Goal: Task Accomplishment & Management: Manage account settings

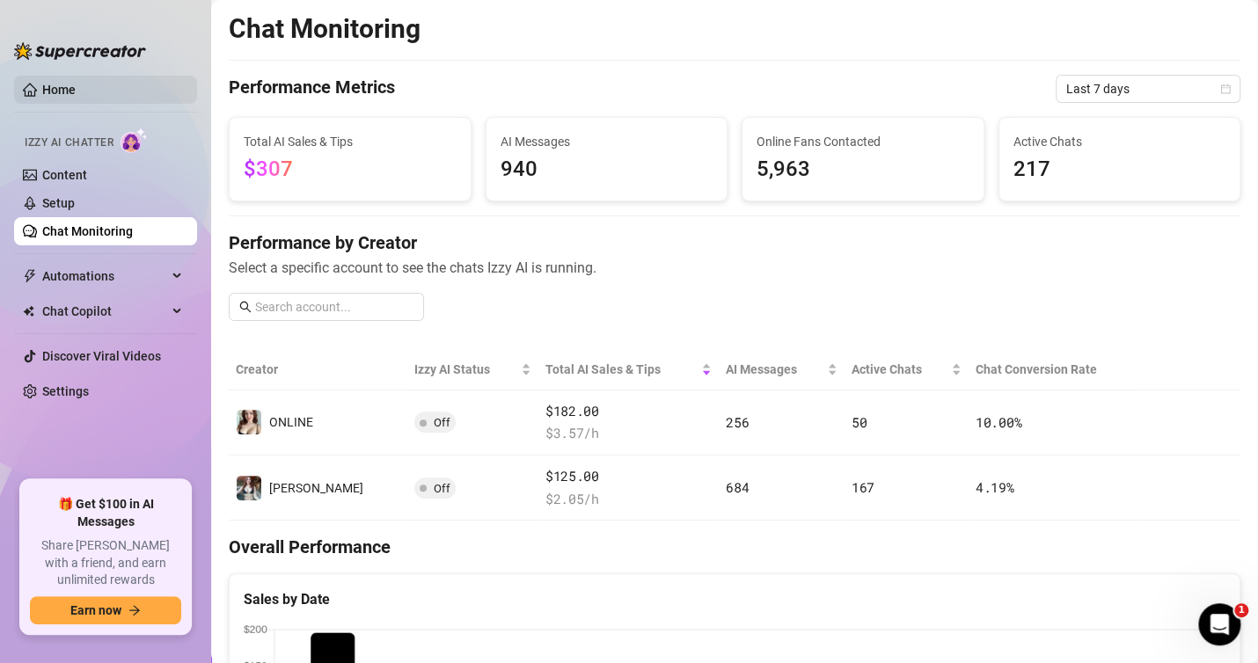
click at [56, 83] on link "Home" at bounding box center [58, 90] width 33 height 14
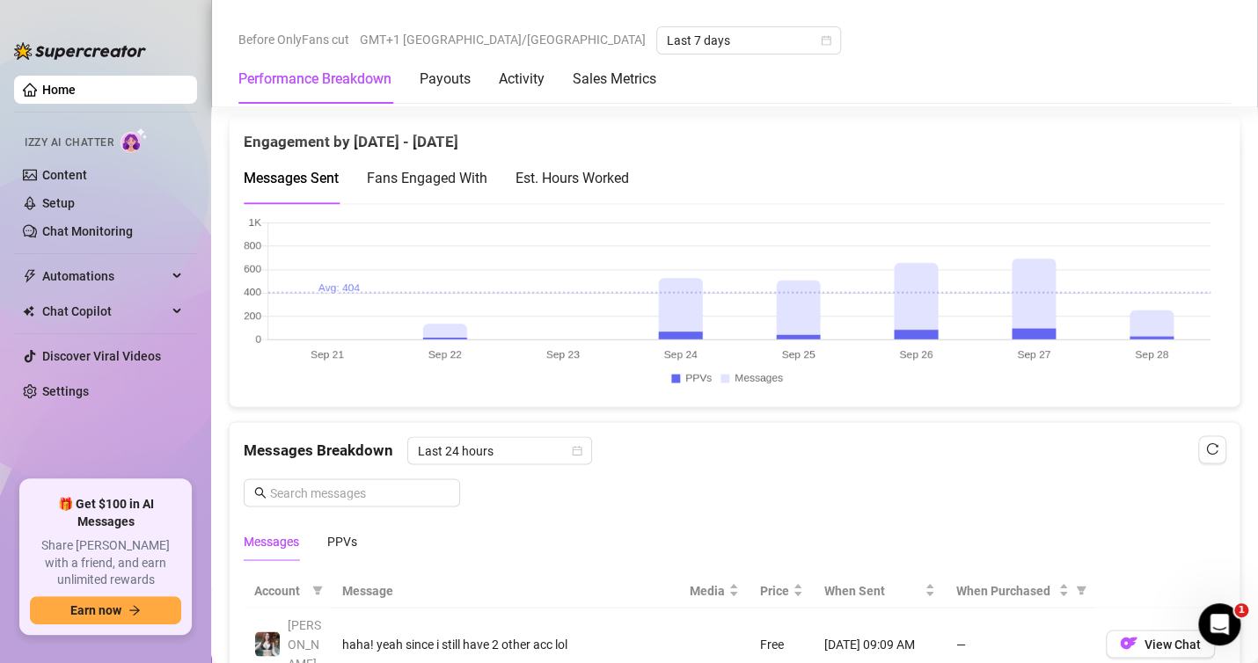
scroll to position [1466, 0]
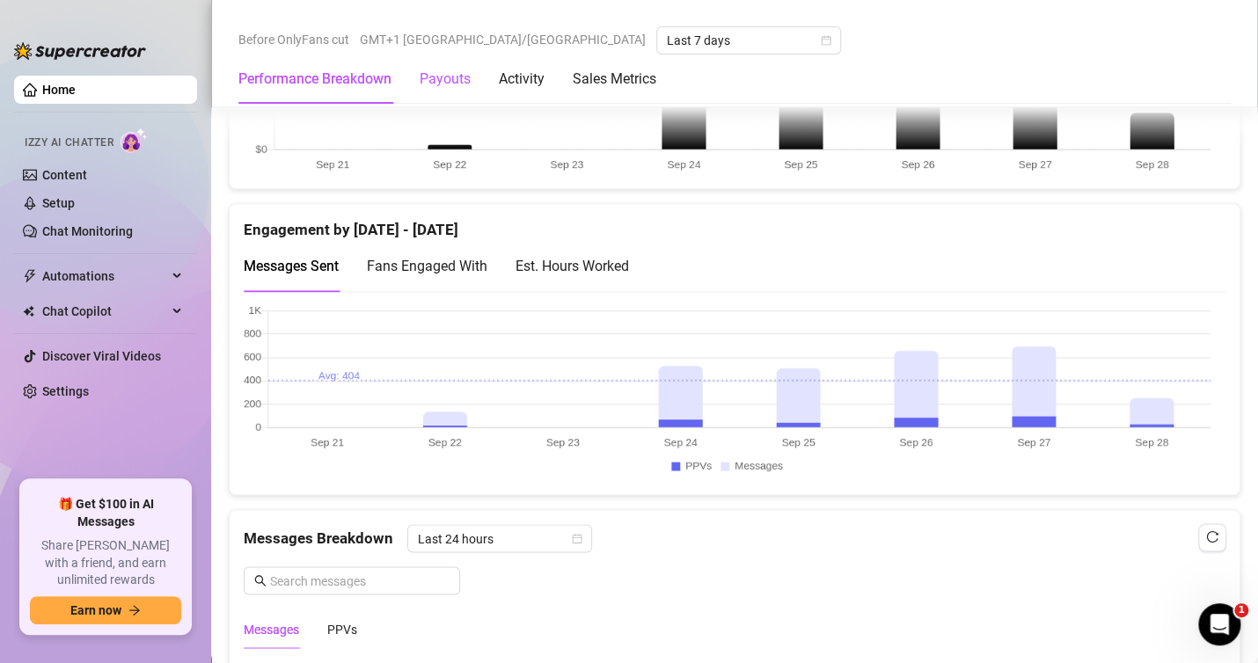
click at [450, 77] on div "Payouts" at bounding box center [445, 79] width 51 height 21
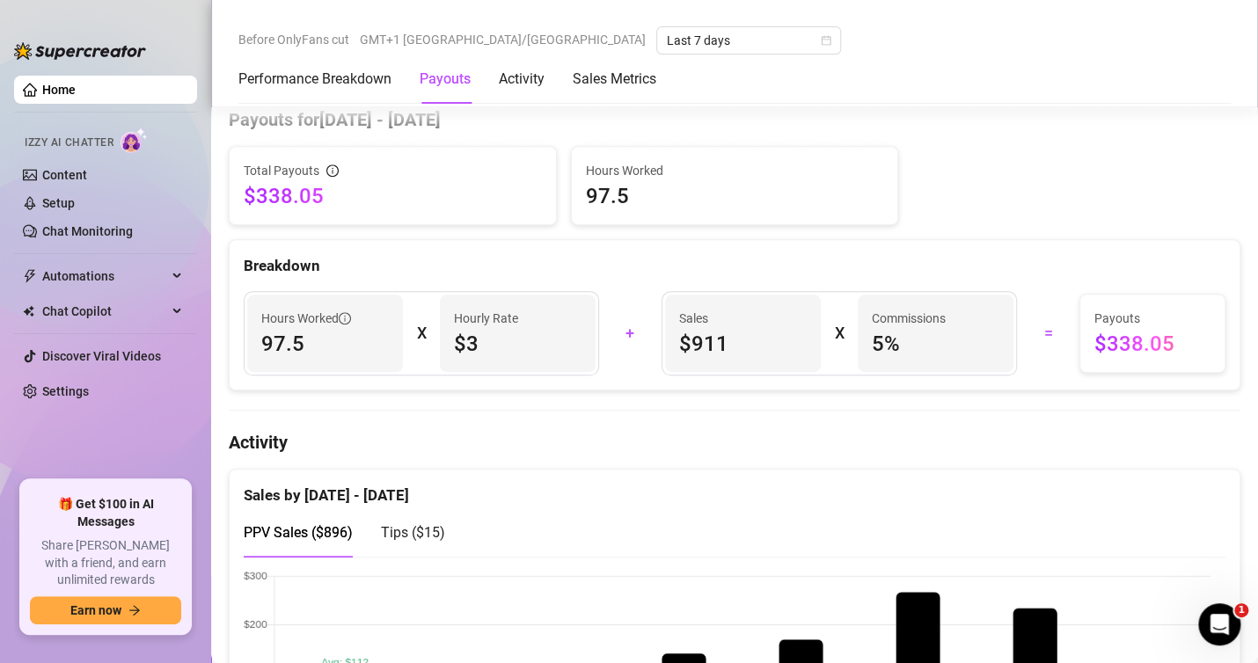
scroll to position [531, 0]
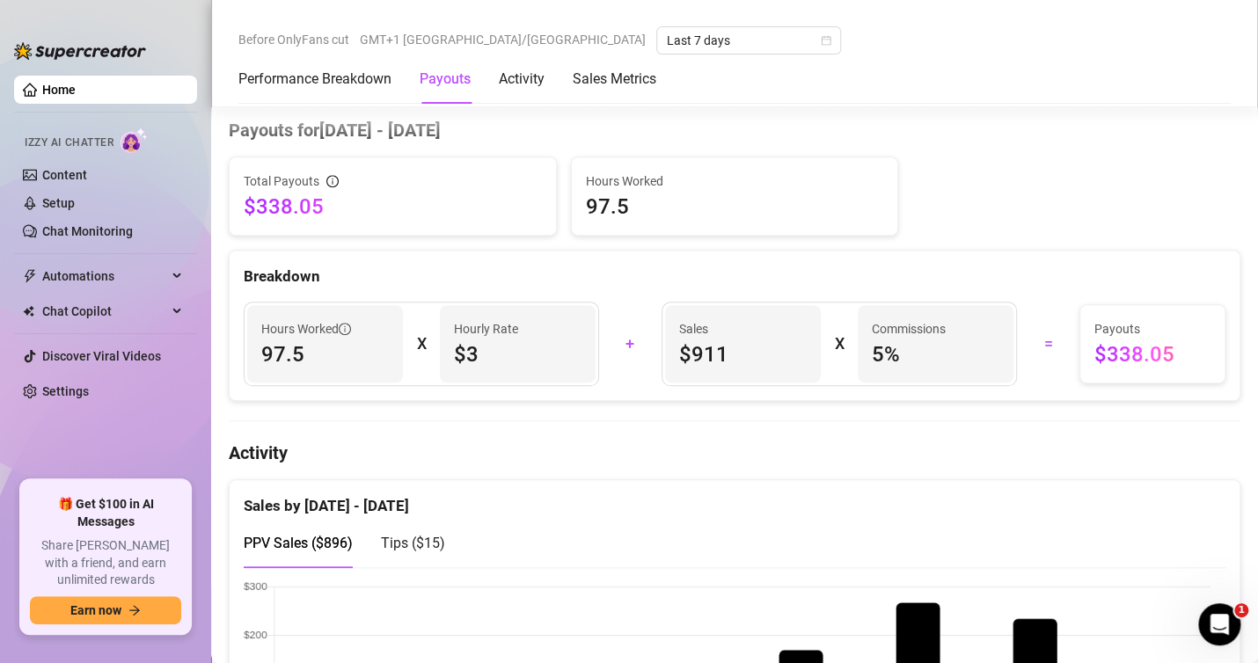
click at [981, 174] on div "Total Payouts $338.05 Hours Worked 97.5" at bounding box center [735, 196] width 1026 height 79
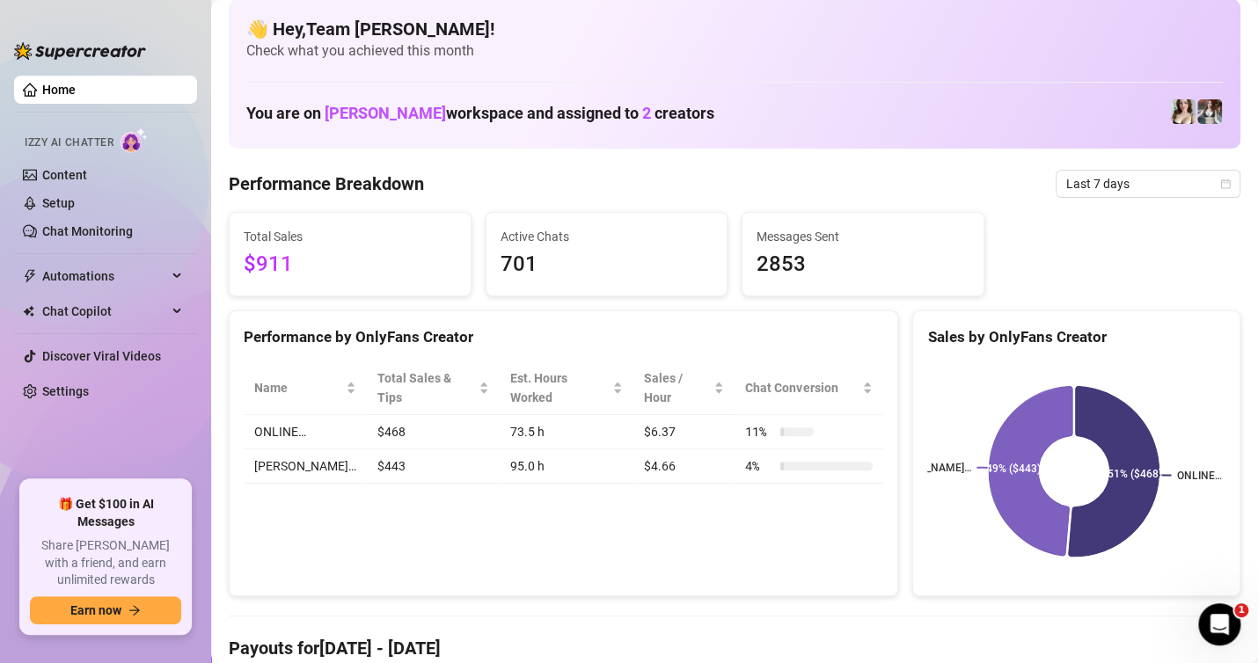
scroll to position [0, 0]
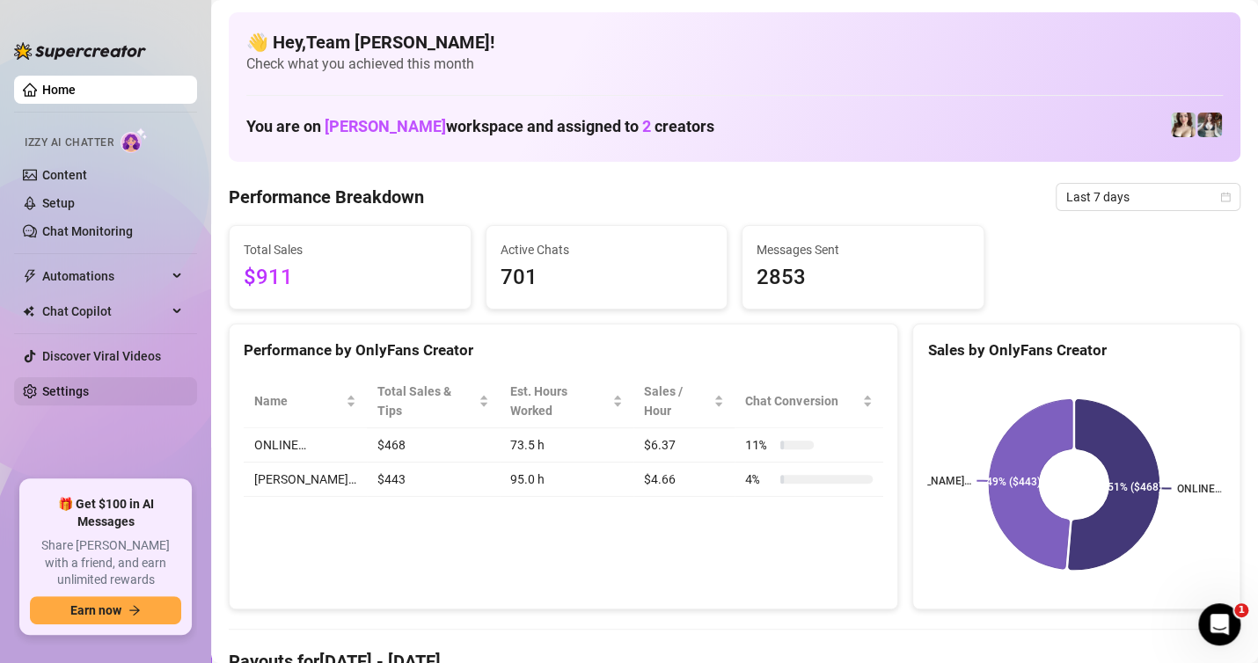
click at [89, 384] on link "Settings" at bounding box center [65, 391] width 47 height 14
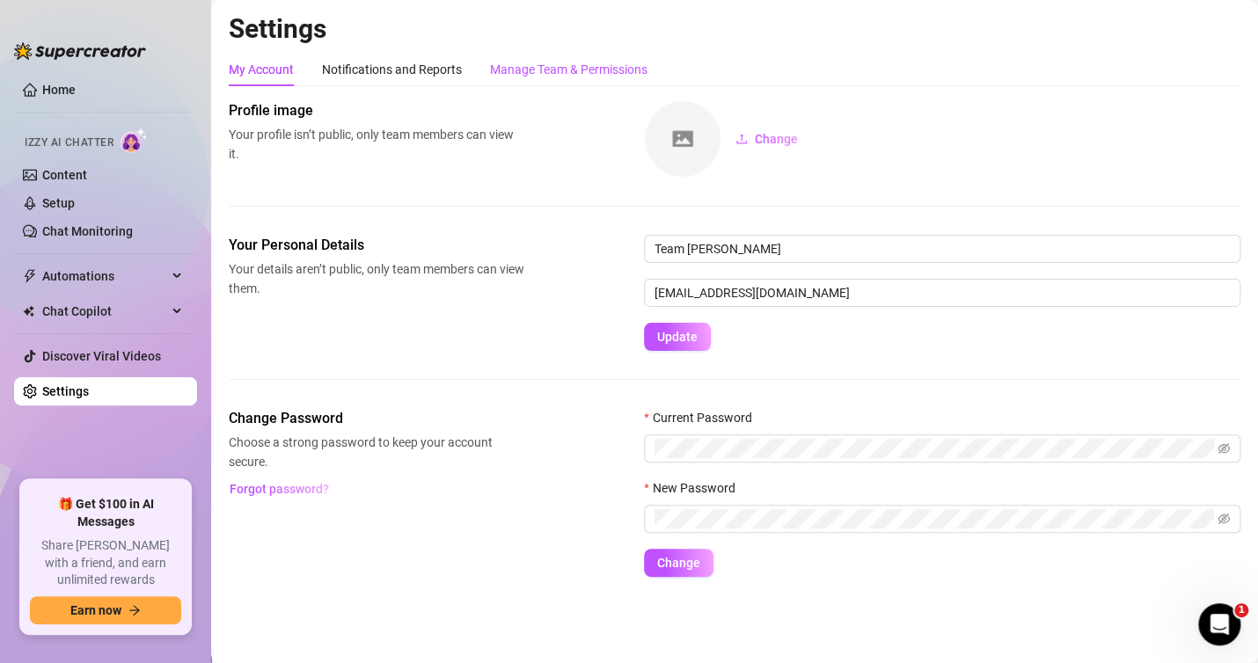
click at [523, 71] on div "Manage Team & Permissions" at bounding box center [568, 69] width 157 height 19
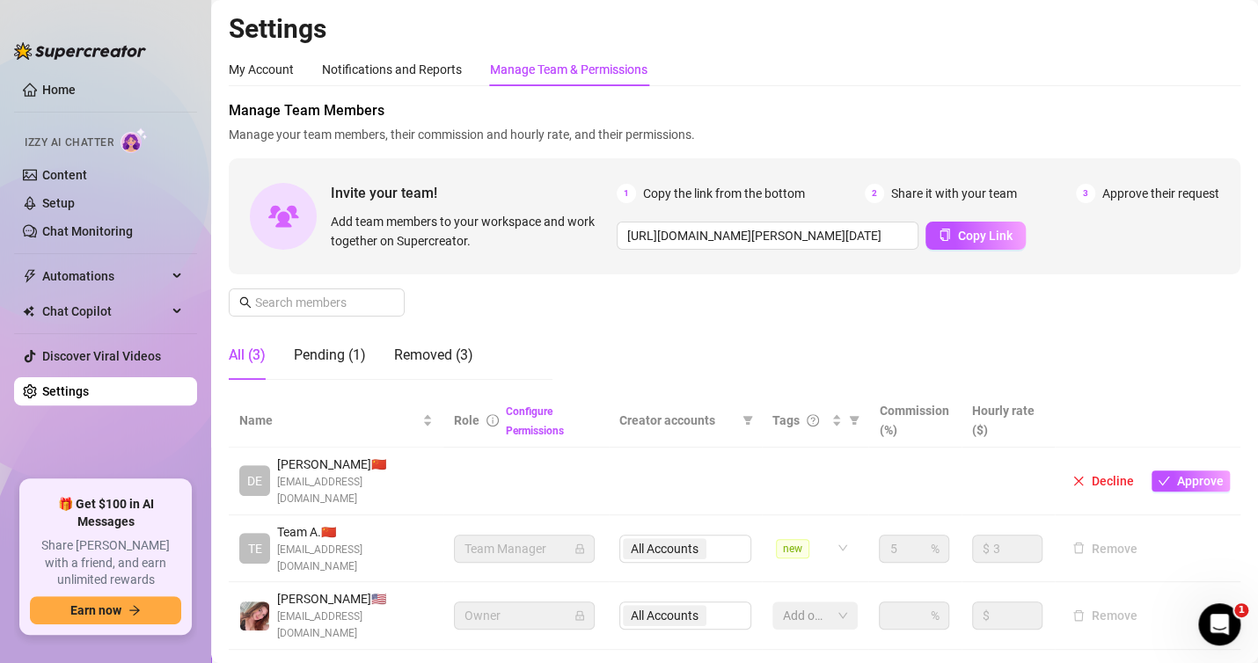
drag, startPoint x: 593, startPoint y: 327, endPoint x: 615, endPoint y: 280, distance: 52.4
click at [591, 327] on div "Manage Team Members Manage your team members, their commission and hourly rate,…" at bounding box center [735, 247] width 1012 height 294
click at [327, 354] on div "Pending (1)" at bounding box center [330, 355] width 72 height 21
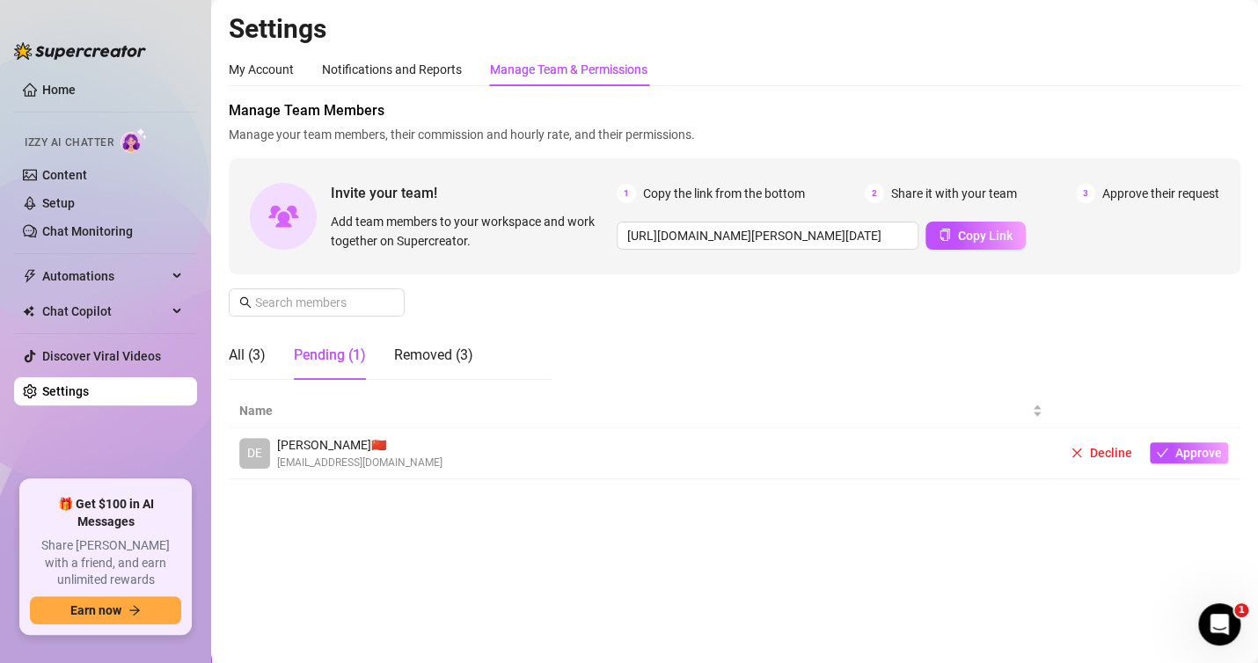
click at [470, 447] on div "DE [PERSON_NAME] 🇨🇳 [EMAIL_ADDRESS][DOMAIN_NAME]" at bounding box center [640, 454] width 803 height 36
click at [1182, 452] on span "Approve" at bounding box center [1198, 453] width 47 height 14
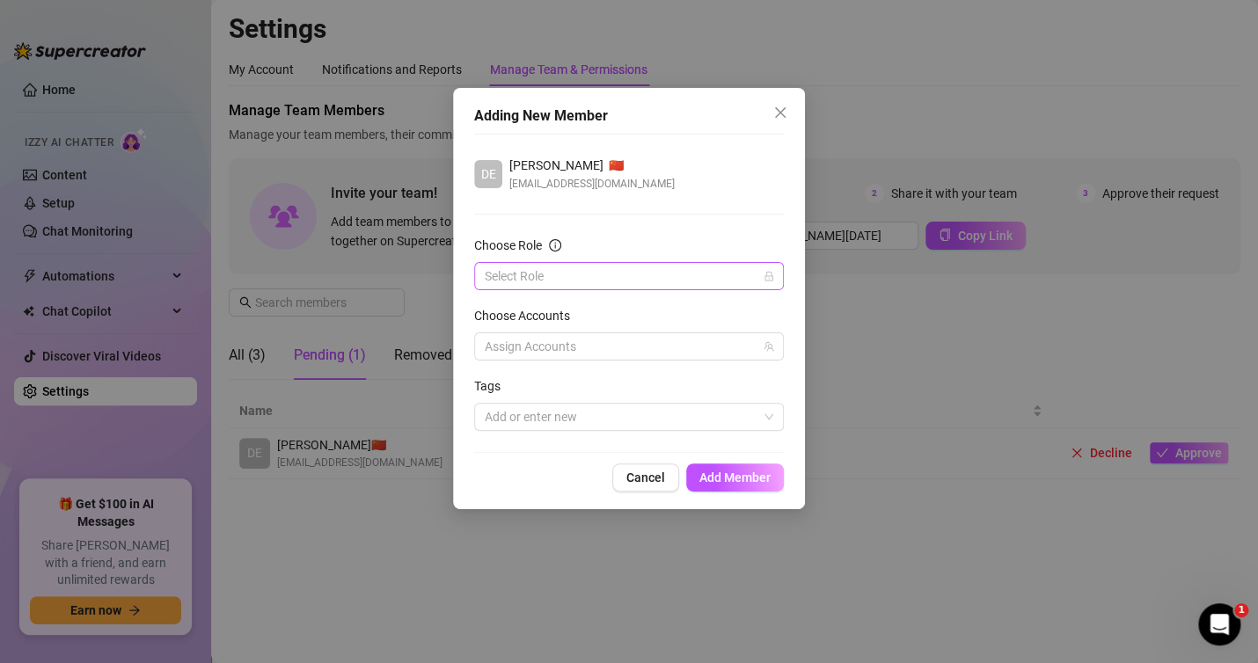
click at [580, 274] on input "Choose Role" at bounding box center [621, 276] width 273 height 26
click at [516, 311] on div "Chatter" at bounding box center [629, 311] width 282 height 19
click at [576, 349] on div at bounding box center [620, 346] width 284 height 25
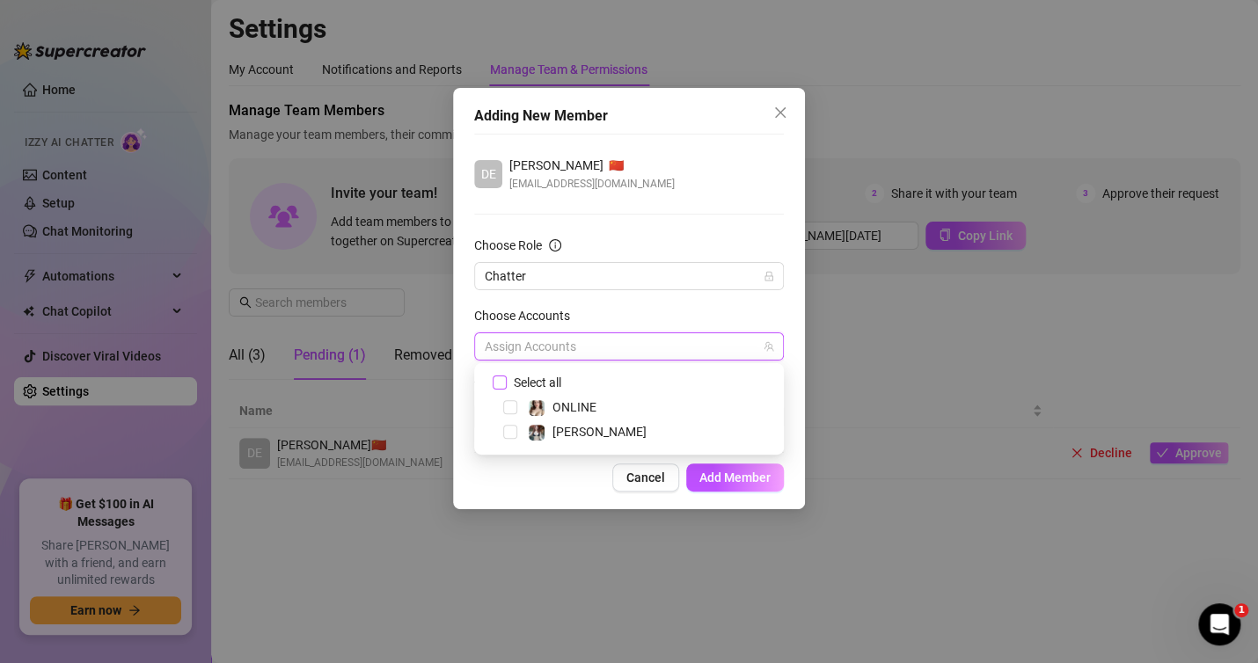
click at [494, 384] on input "Select all" at bounding box center [499, 382] width 12 height 12
checkbox input "true"
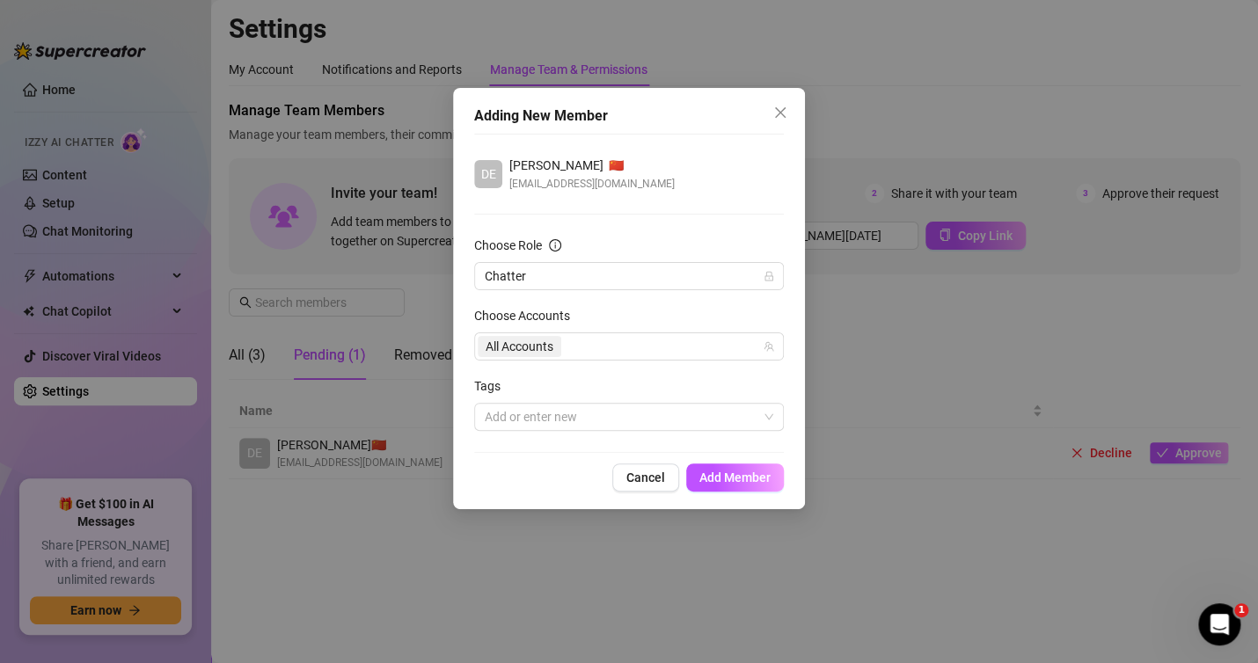
drag, startPoint x: 734, startPoint y: 472, endPoint x: 685, endPoint y: 295, distance: 183.3
click at [733, 472] on span "Add Member" at bounding box center [734, 478] width 71 height 14
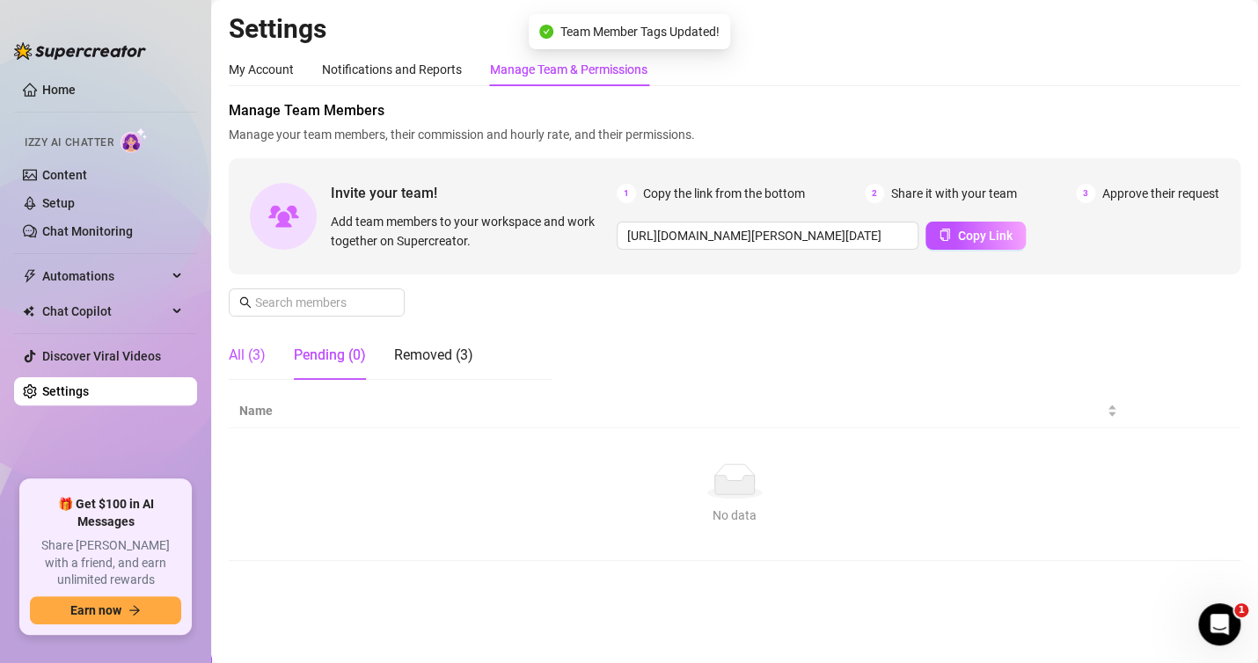
click at [246, 362] on div "All (3)" at bounding box center [247, 355] width 37 height 21
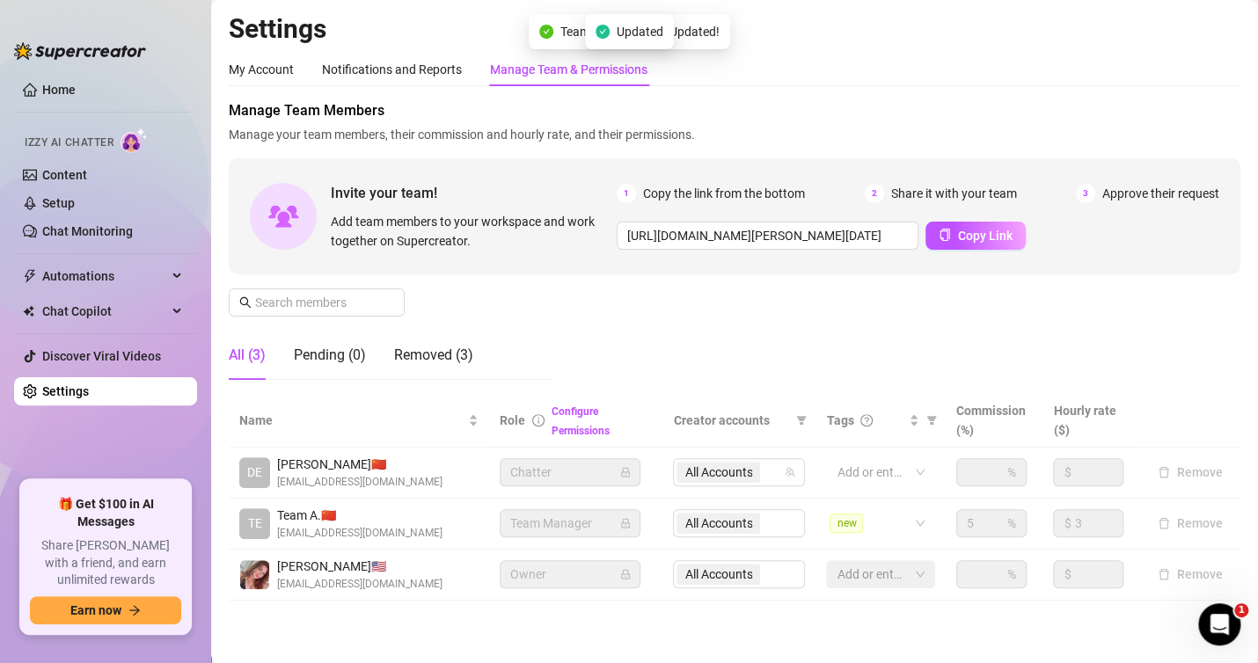
scroll to position [10, 0]
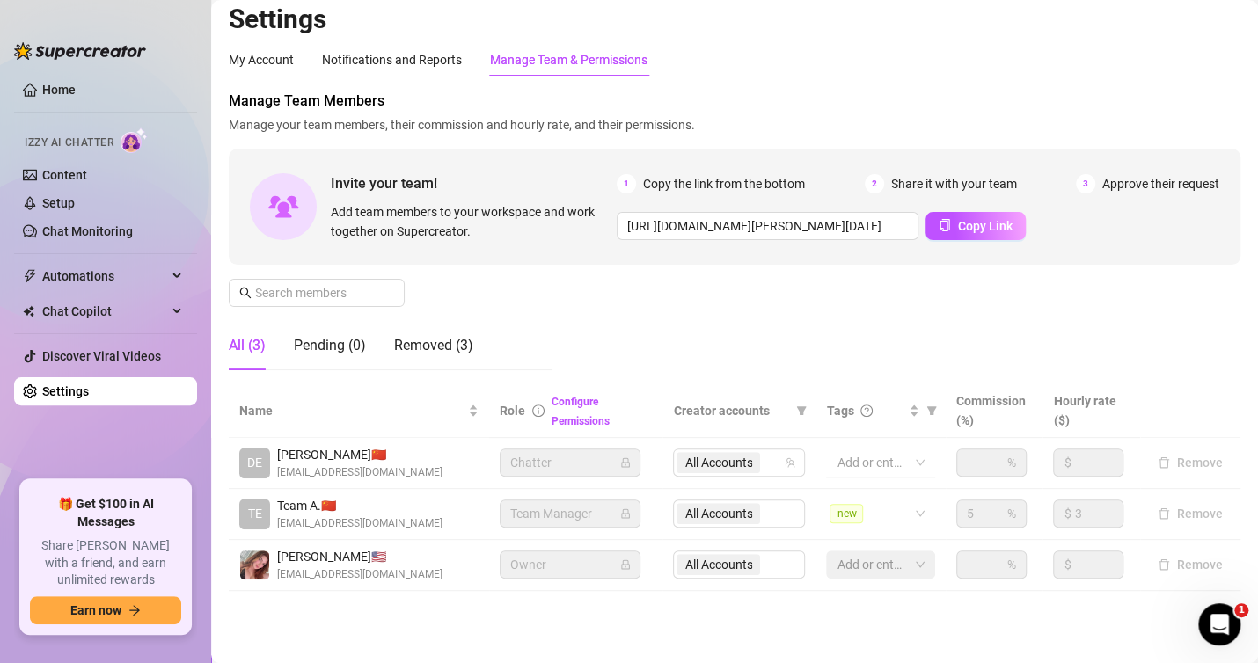
click at [872, 465] on div at bounding box center [871, 462] width 83 height 25
drag, startPoint x: 858, startPoint y: 496, endPoint x: 875, endPoint y: 487, distance: 18.9
click at [858, 496] on span "new" at bounding box center [848, 497] width 33 height 19
click at [947, 337] on div "Manage Team Members Manage your team members, their commission and hourly rate,…" at bounding box center [735, 238] width 1012 height 294
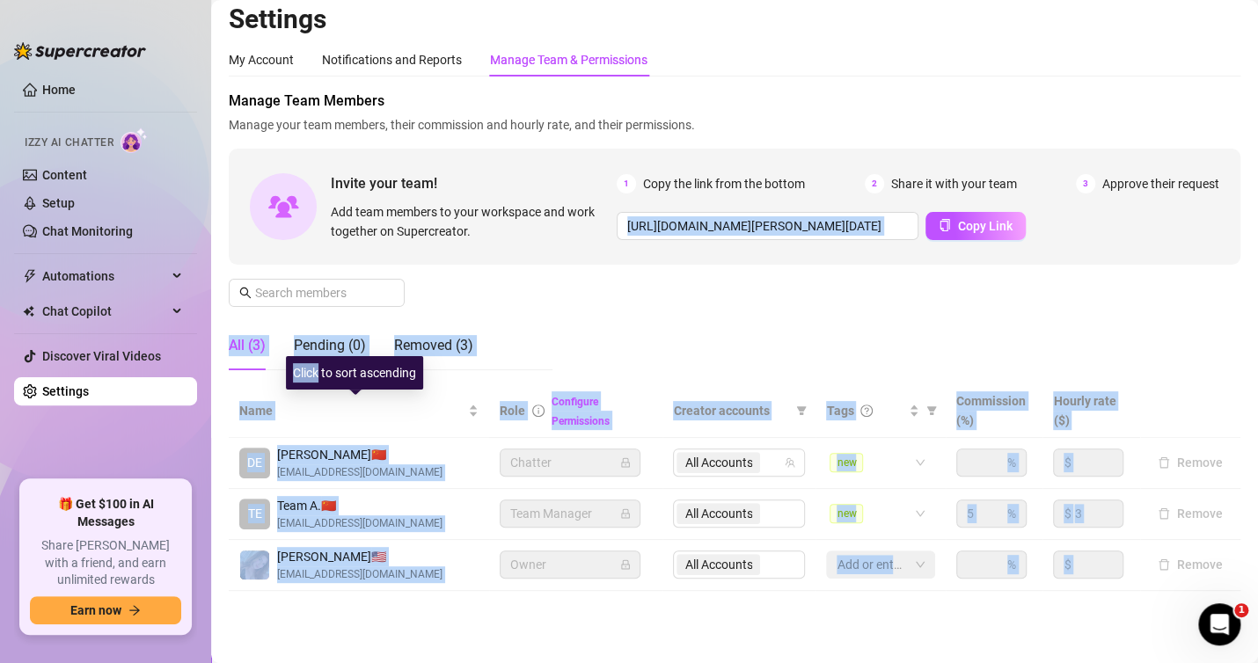
drag, startPoint x: 319, startPoint y: 386, endPoint x: 715, endPoint y: 310, distance: 403.2
click at [715, 310] on body "Home Izzy AI Chatter Content Setup Chat Monitoring Automations Chat Copilot Dis…" at bounding box center [629, 331] width 1258 height 663
click at [715, 310] on div "Manage Team Members Manage your team members, their commission and hourly rate,…" at bounding box center [735, 238] width 1012 height 294
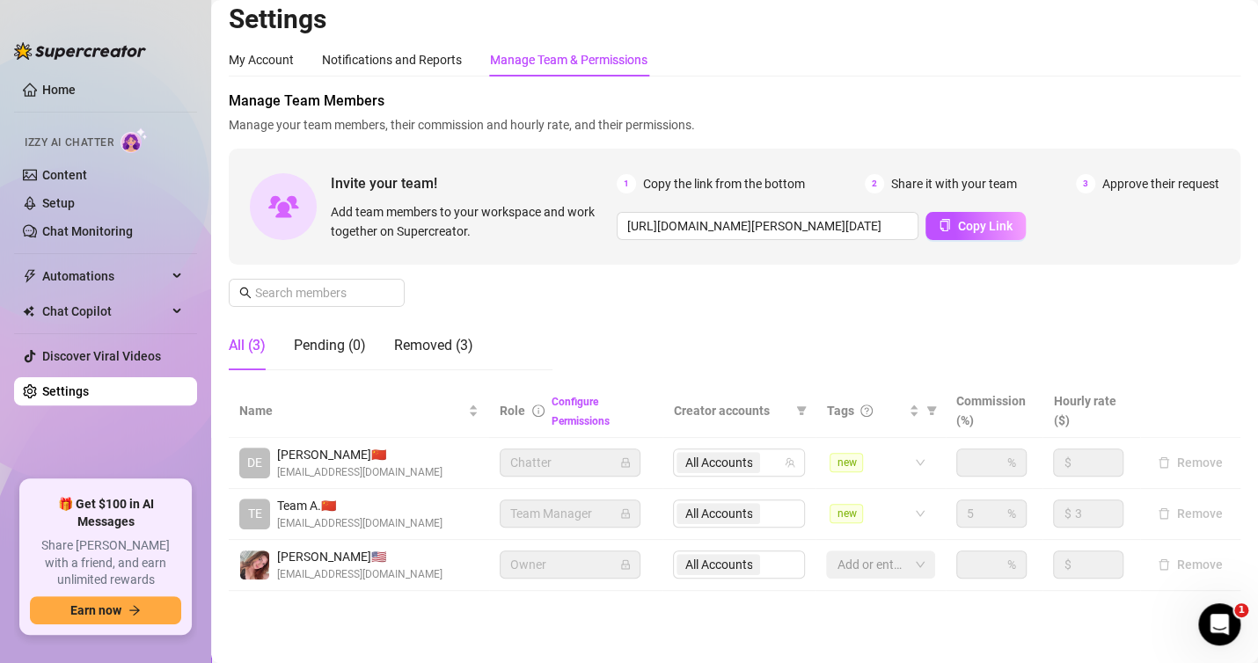
click at [636, 343] on div "Manage Team Members Manage your team members, their commission and hourly rate,…" at bounding box center [735, 238] width 1012 height 294
click at [526, 465] on span "Chatter" at bounding box center [570, 463] width 120 height 26
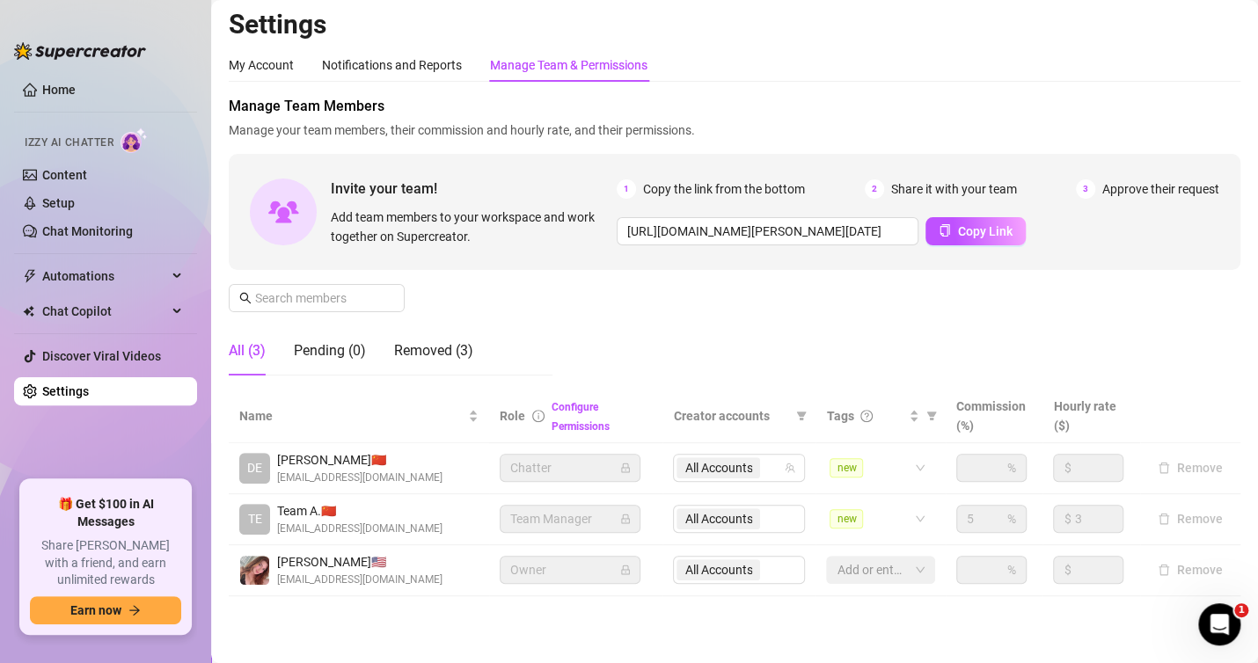
scroll to position [0, 0]
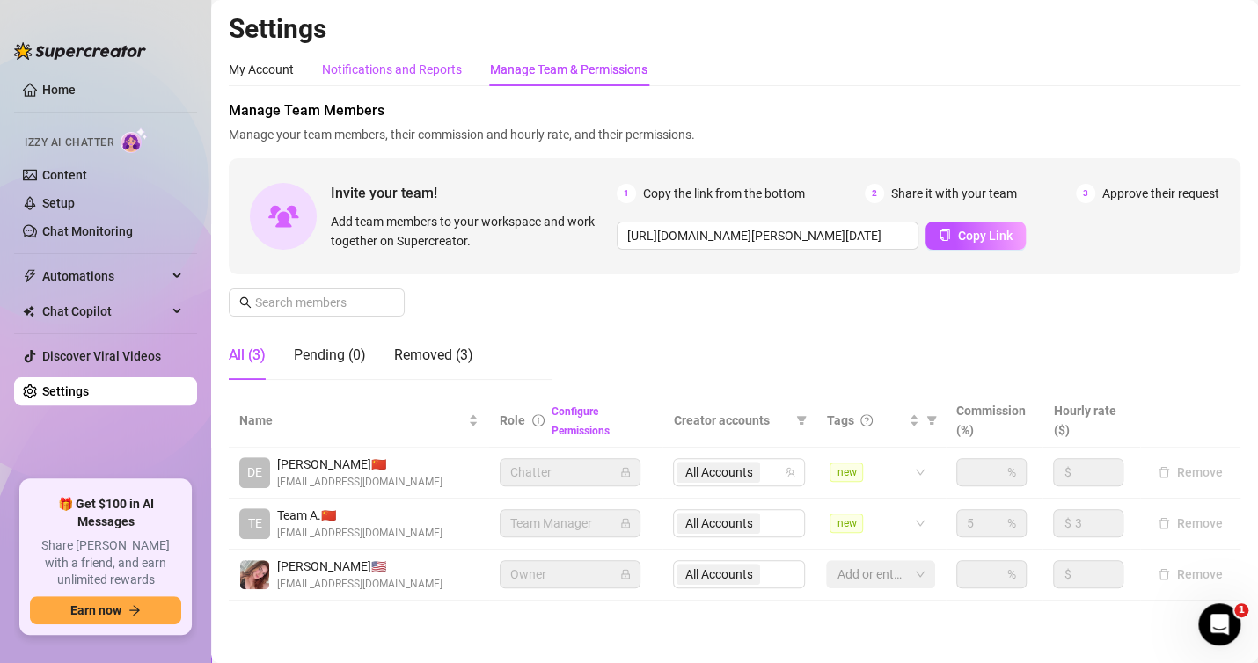
click at [384, 73] on div "Notifications and Reports" at bounding box center [392, 69] width 140 height 19
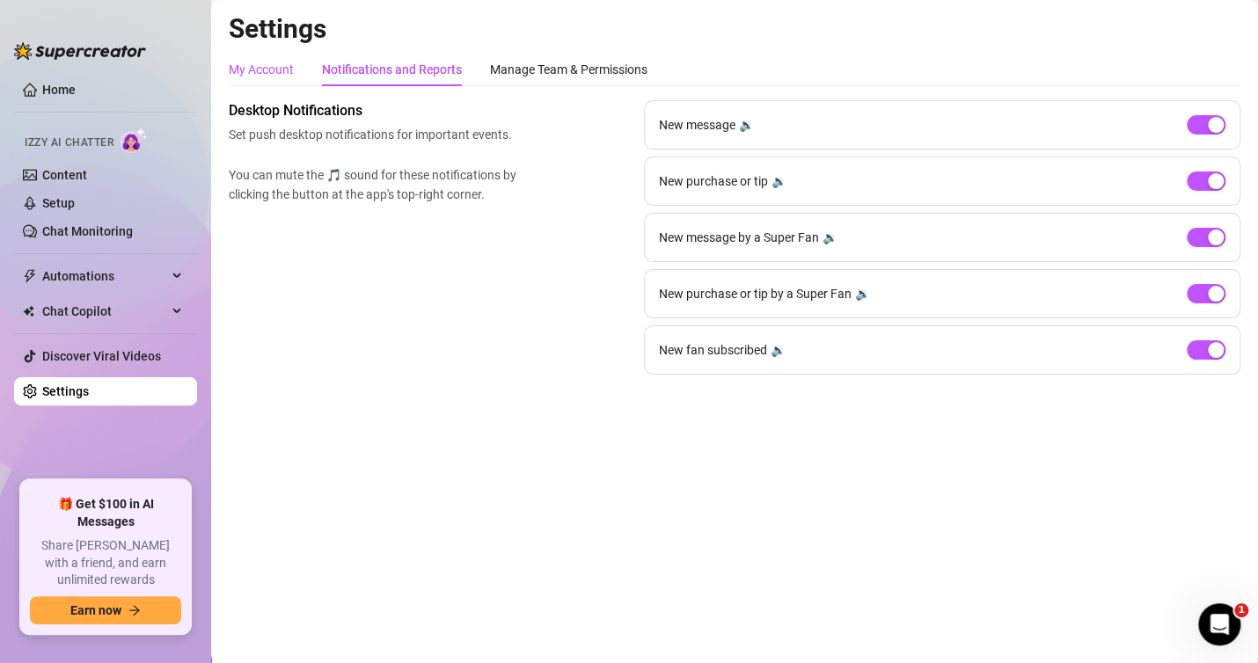
click at [270, 64] on div "My Account" at bounding box center [261, 69] width 65 height 19
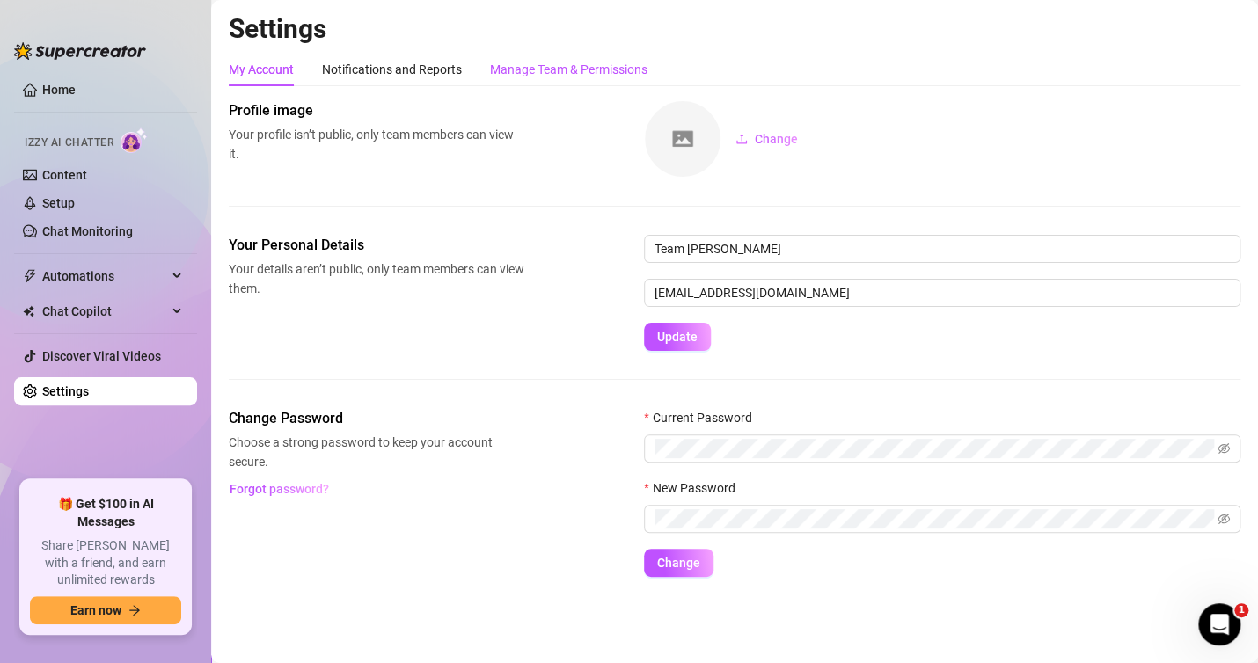
click at [564, 66] on div "Manage Team & Permissions" at bounding box center [568, 69] width 157 height 19
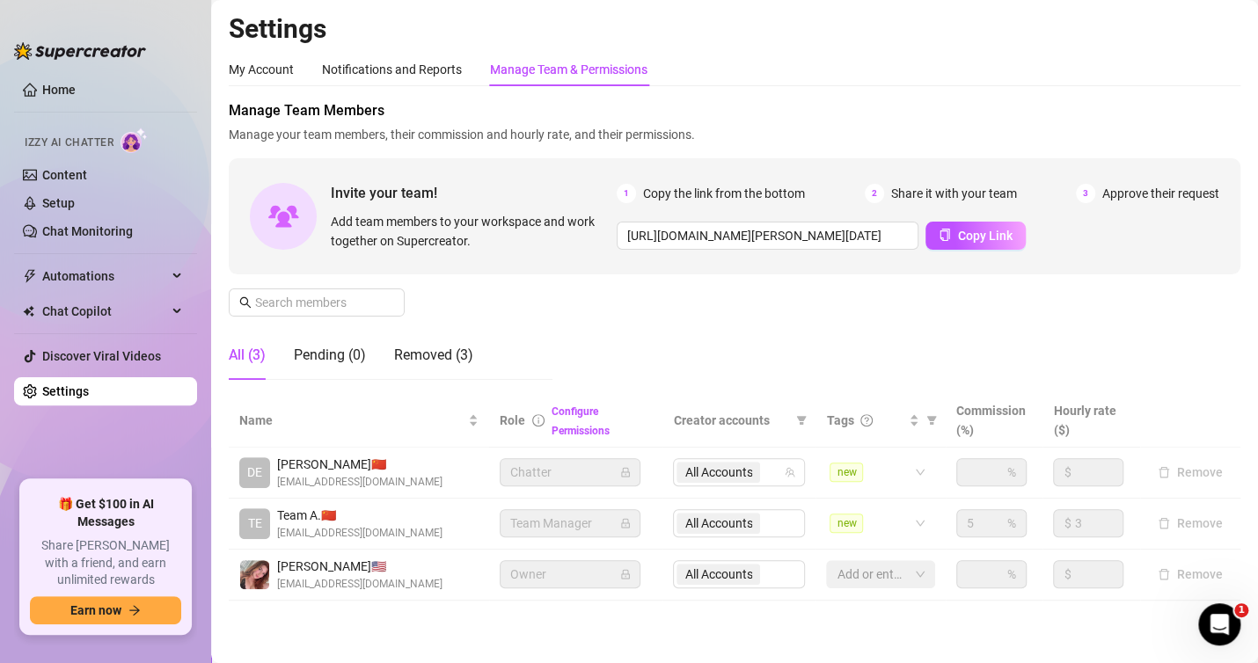
click at [922, 324] on div "Manage Team Members Manage your team members, their commission and hourly rate,…" at bounding box center [735, 247] width 1012 height 294
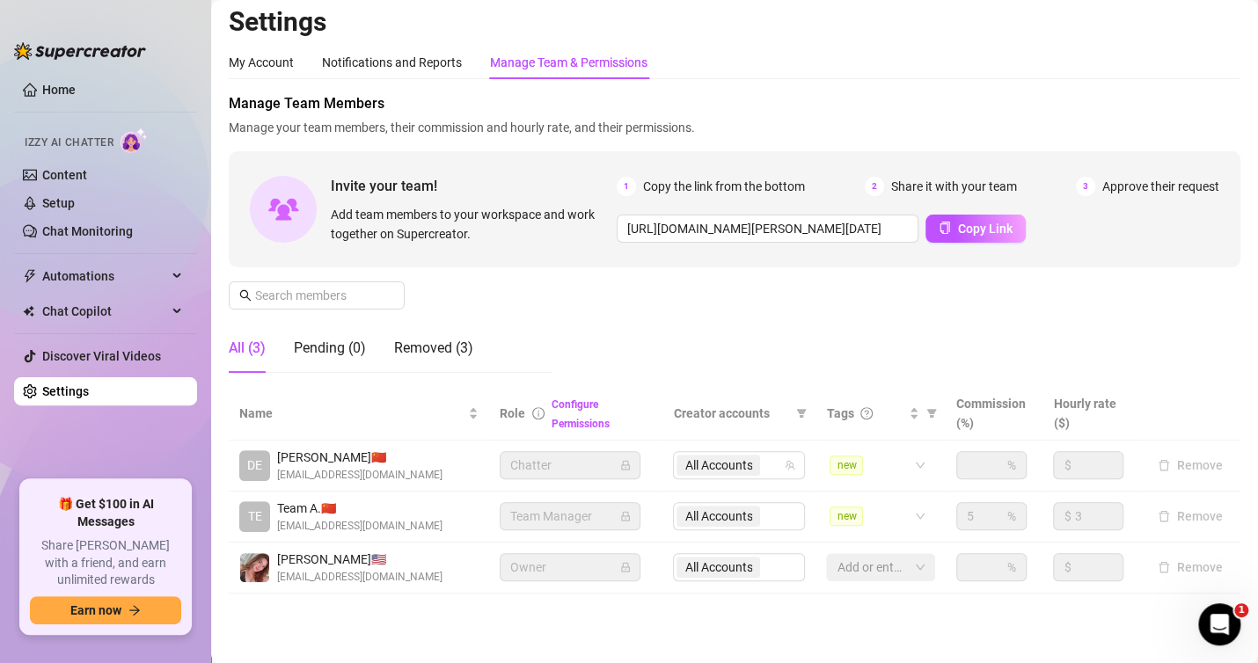
scroll to position [10, 0]
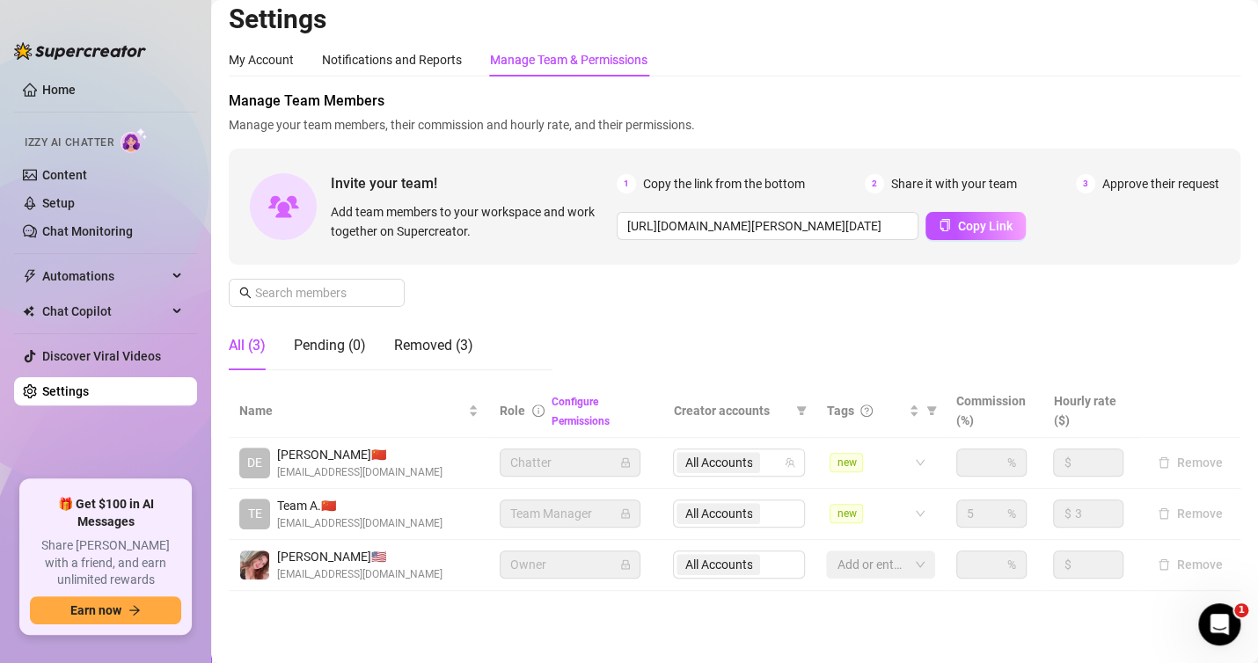
click at [537, 517] on span "Team Manager" at bounding box center [570, 514] width 120 height 26
click at [619, 326] on div "Manage Team Members Manage your team members, their commission and hourly rate,…" at bounding box center [735, 238] width 1012 height 294
click at [564, 414] on div "Configure Permissions" at bounding box center [602, 411] width 101 height 39
click at [564, 420] on link "Configure Permissions" at bounding box center [581, 412] width 58 height 32
click at [568, 401] on link "Configure Permissions" at bounding box center [581, 412] width 58 height 32
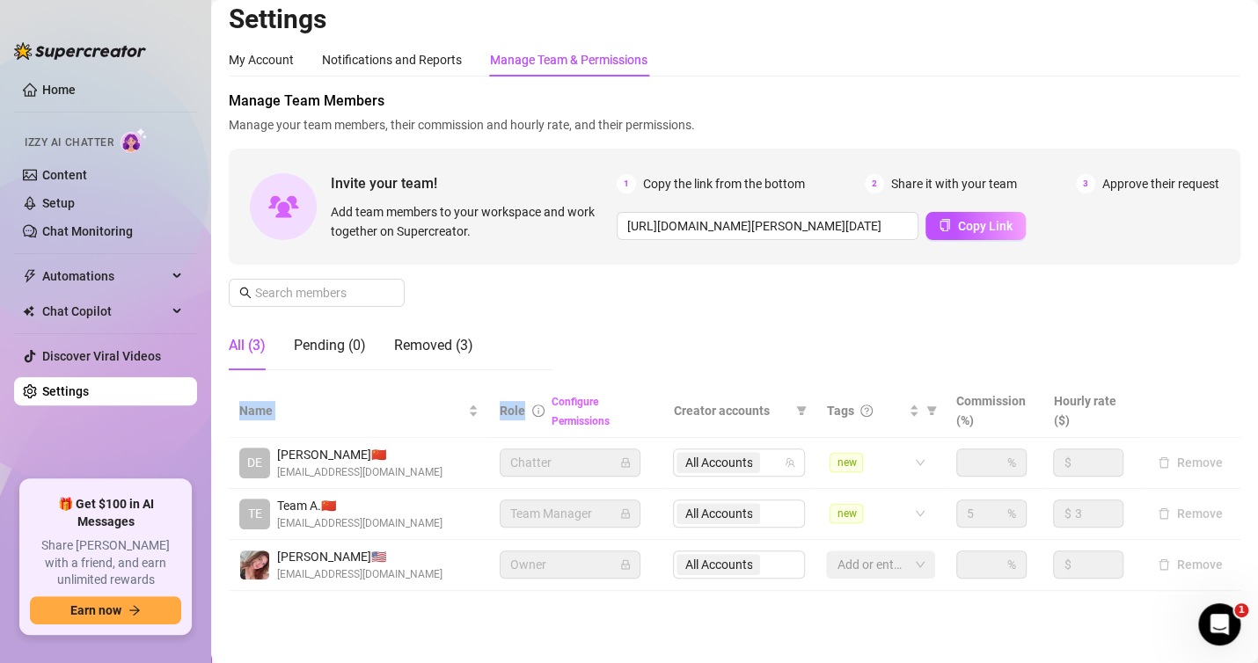
drag, startPoint x: 529, startPoint y: 407, endPoint x: 569, endPoint y: 398, distance: 41.6
click at [507, 343] on div "Manage Team Members Manage your team members, their commission and hourly rate,…" at bounding box center [735, 341] width 1012 height 501
click at [576, 401] on link "Configure Permissions" at bounding box center [581, 412] width 58 height 32
click at [1116, 72] on div "My Account Notifications and Reports Manage Team & Permissions" at bounding box center [735, 59] width 1012 height 33
